Goal: Task Accomplishment & Management: Use online tool/utility

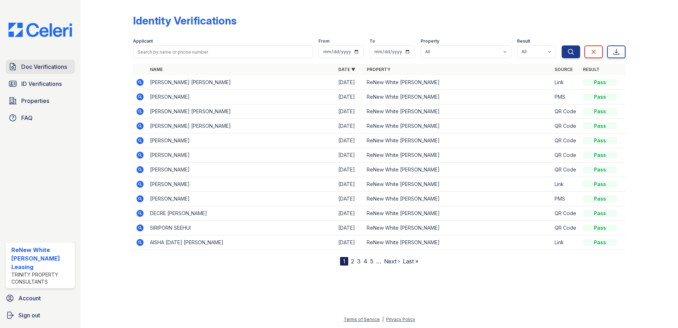
click at [50, 68] on span "Doc Verifications" at bounding box center [44, 66] width 46 height 9
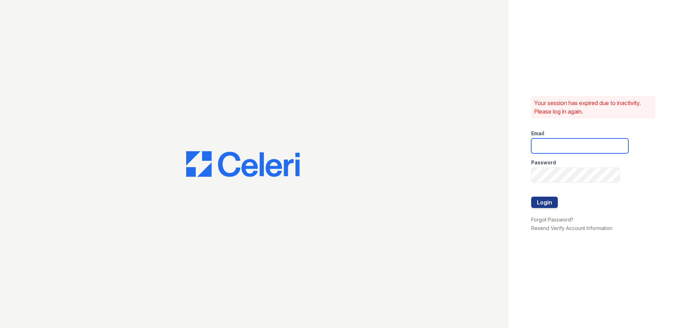
type input "renewwhitemarsh@trinity-pm.com"
click at [547, 198] on button "Login" at bounding box center [544, 201] width 27 height 11
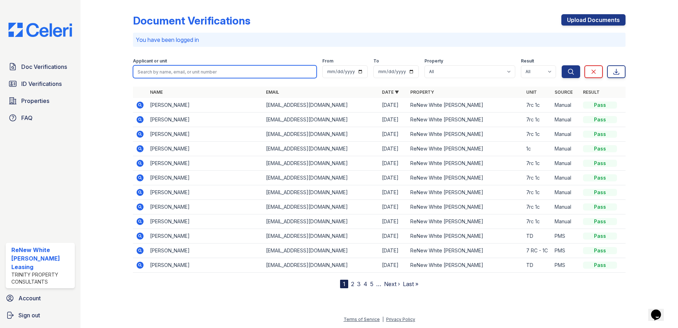
click at [163, 74] on input "search" at bounding box center [225, 71] width 184 height 13
type input "[PERSON_NAME]"
click at [562, 65] on button "Search" at bounding box center [571, 71] width 18 height 13
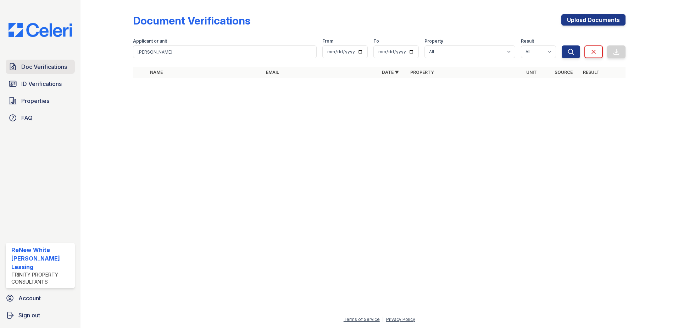
click at [33, 67] on span "Doc Verifications" at bounding box center [44, 66] width 46 height 9
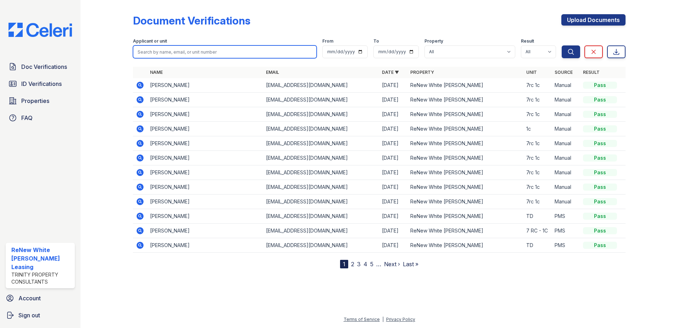
click at [169, 49] on input "search" at bounding box center [225, 51] width 184 height 13
type input "[PERSON_NAME]"
click at [562, 45] on button "Search" at bounding box center [571, 51] width 18 height 13
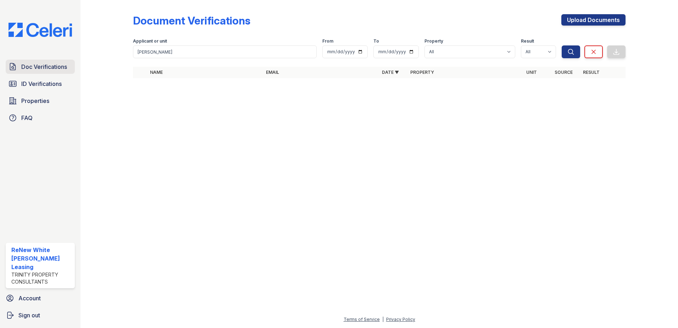
click at [22, 62] on link "Doc Verifications" at bounding box center [40, 67] width 69 height 14
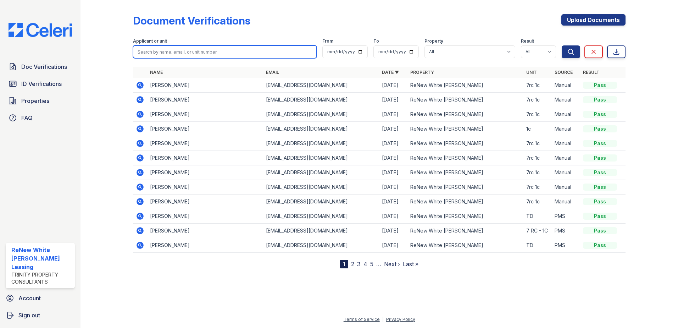
click at [184, 55] on input "search" at bounding box center [225, 51] width 184 height 13
type input "[PERSON_NAME]"
click at [562, 45] on button "Search" at bounding box center [571, 51] width 18 height 13
